Goal: Book appointment/travel/reservation

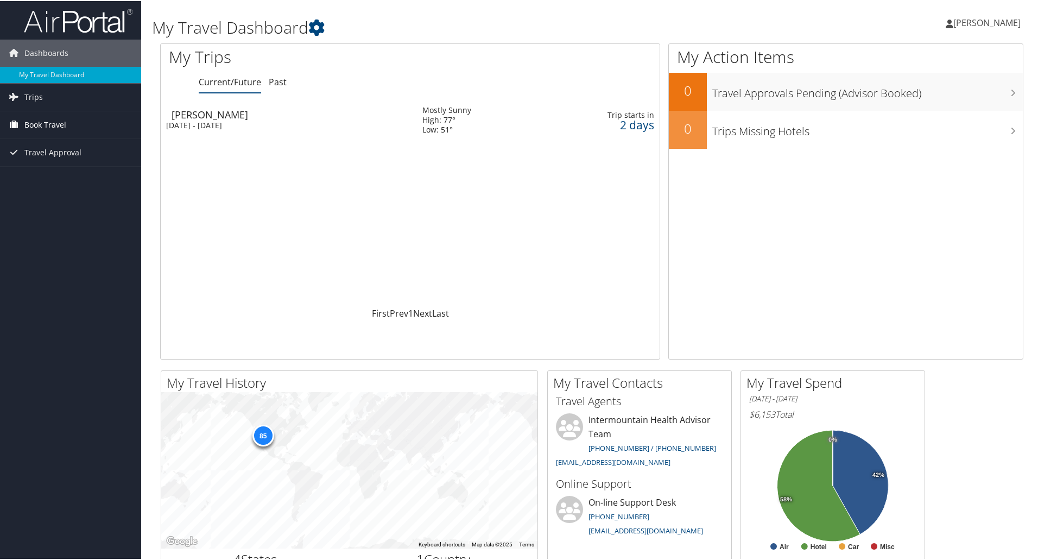
click at [44, 131] on span "Book Travel" at bounding box center [45, 123] width 42 height 27
click at [58, 178] on link "Book/Manage Online Trips" at bounding box center [70, 178] width 141 height 16
click at [50, 129] on span "Book Travel" at bounding box center [45, 123] width 42 height 27
click at [62, 178] on link "Book/Manage Online Trips" at bounding box center [70, 178] width 141 height 16
click at [53, 173] on link "Book/Manage Online Trips" at bounding box center [70, 178] width 141 height 16
